Goal: Transaction & Acquisition: Subscribe to service/newsletter

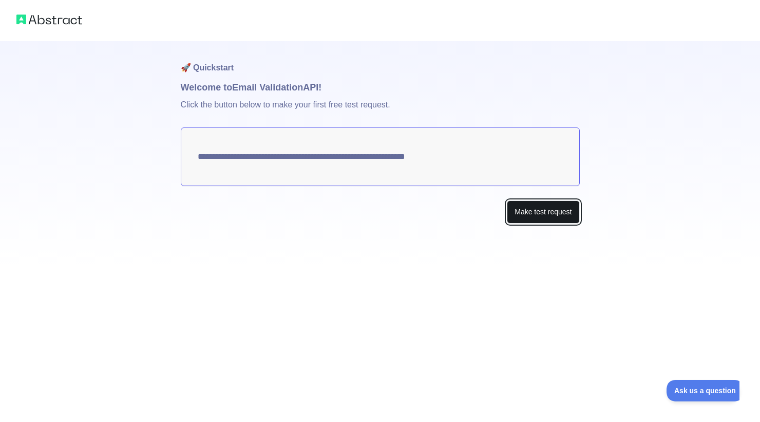
click at [539, 221] on button "Make test request" at bounding box center [543, 211] width 72 height 23
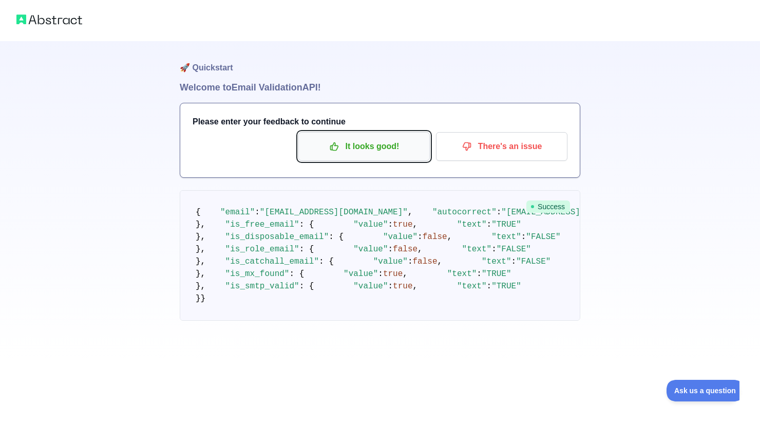
click at [374, 158] on button "It looks good!" at bounding box center [363, 146] width 131 height 29
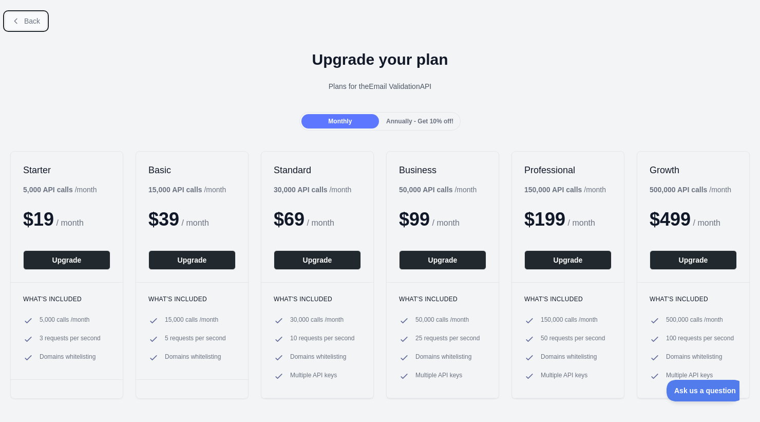
click at [16, 16] on button "Back" at bounding box center [26, 20] width 42 height 17
